Goal: Transaction & Acquisition: Subscribe to service/newsletter

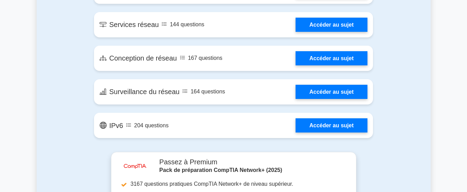
scroll to position [1124, 0]
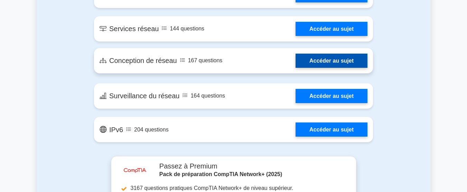
click at [334, 64] on link "Accéder au sujet" at bounding box center [332, 61] width 72 height 14
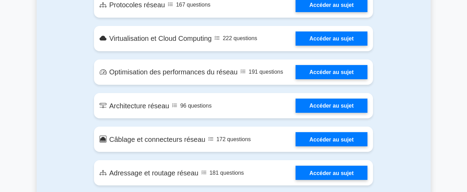
scroll to position [583, 0]
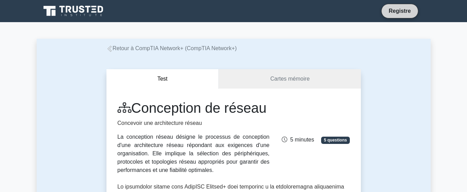
click at [396, 12] on font "Registre" at bounding box center [400, 11] width 22 height 6
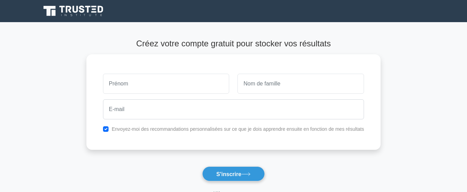
click at [381, 74] on main "Créez votre compte gratuit pour stocker vos résultats Envoyez-moi des recommand…" at bounding box center [233, 125] width 467 height 206
